Goal: Find specific page/section: Find specific page/section

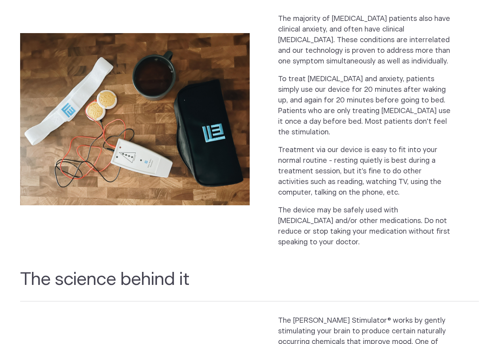
scroll to position [284, 0]
